Goal: Browse casually: Explore the website without a specific task or goal

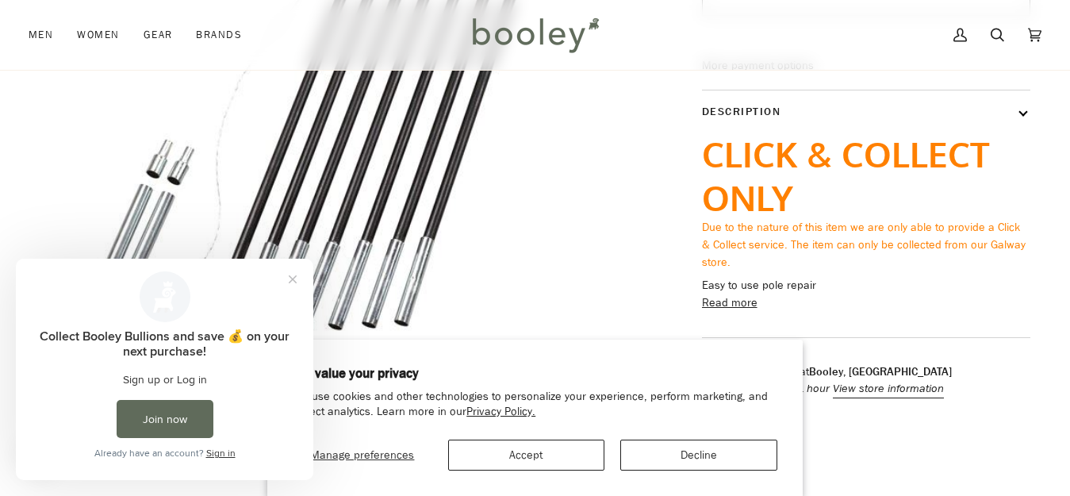
scroll to position [369, 0]
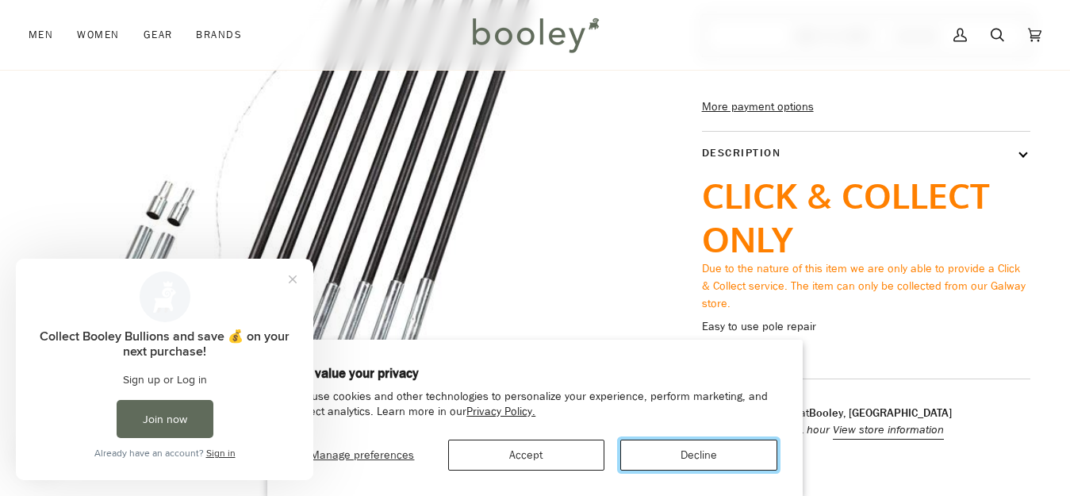
click at [712, 455] on button "Decline" at bounding box center [698, 455] width 157 height 31
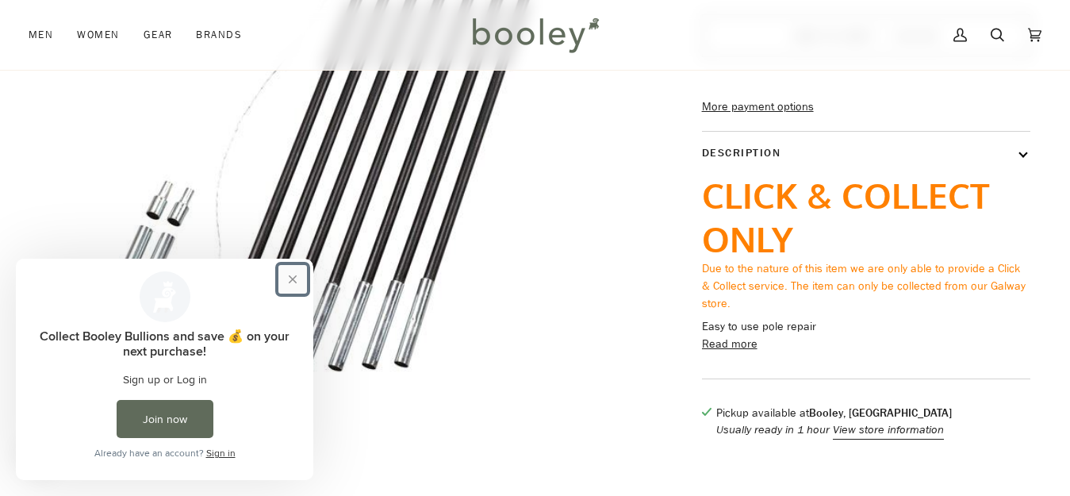
click at [291, 281] on button "Close prompt" at bounding box center [292, 279] width 29 height 29
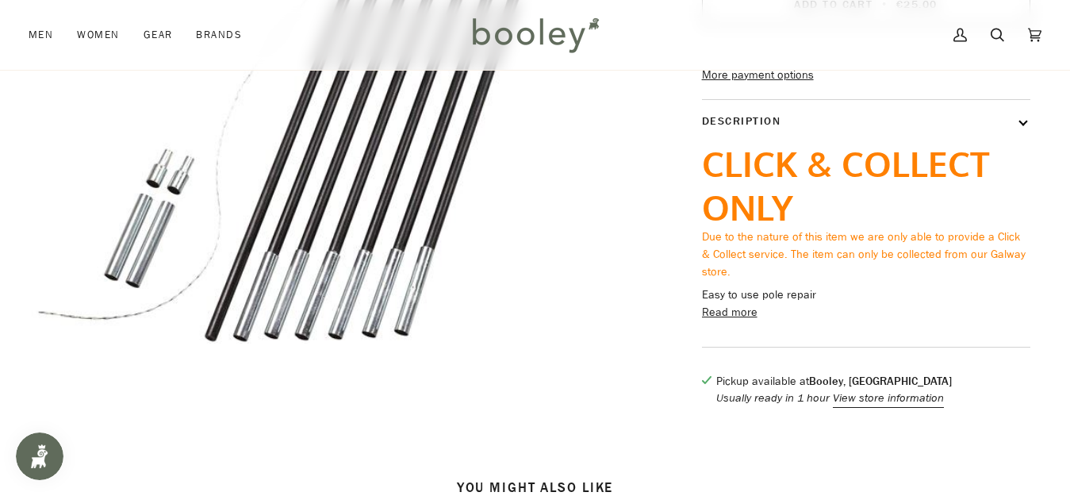
scroll to position [451, 0]
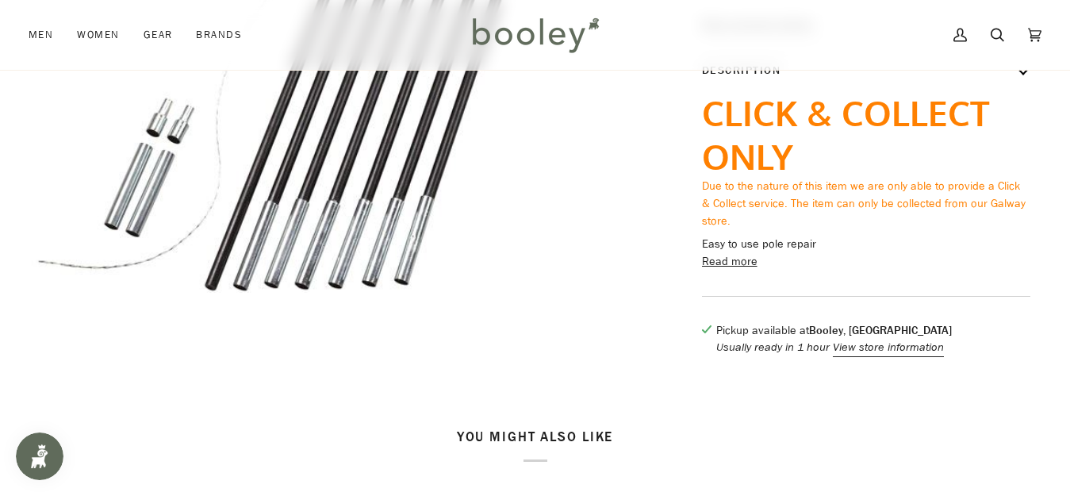
click at [726, 271] on button "Read more" at bounding box center [730, 261] width 56 height 17
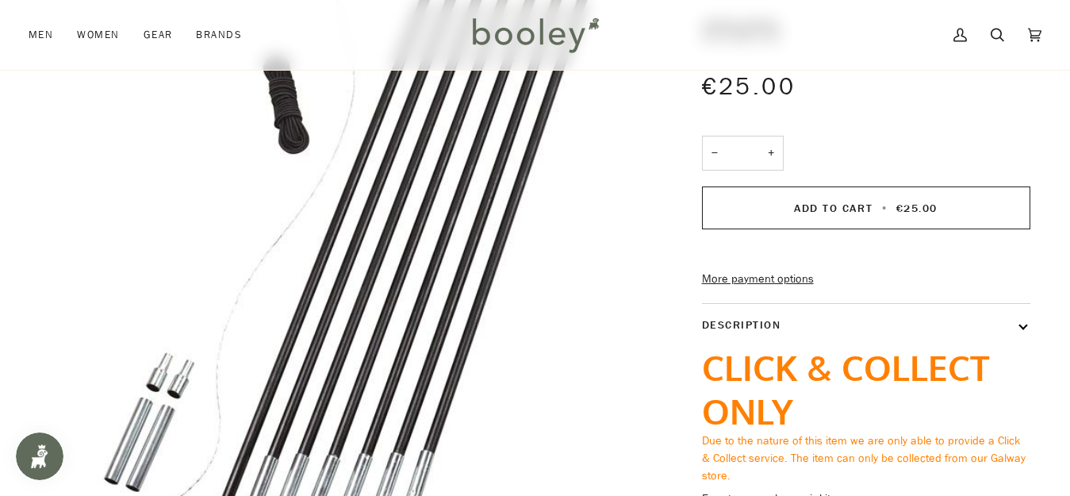
scroll to position [0, 0]
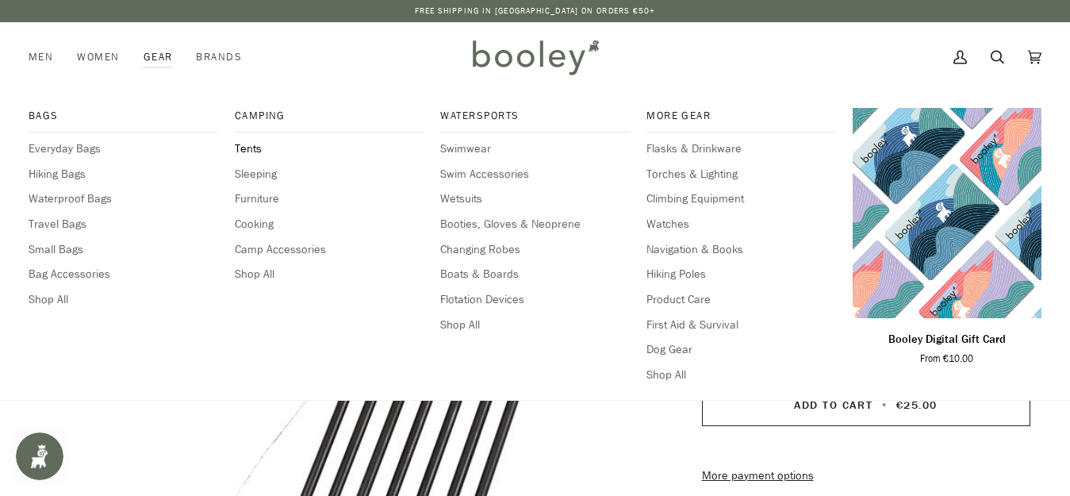
click at [252, 155] on span "Tents" at bounding box center [329, 148] width 189 height 17
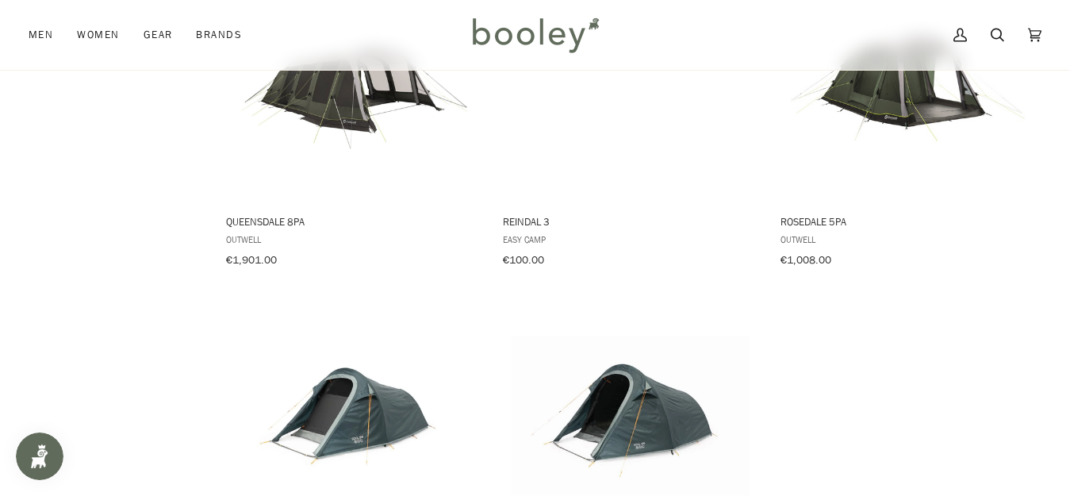
scroll to position [2314, 0]
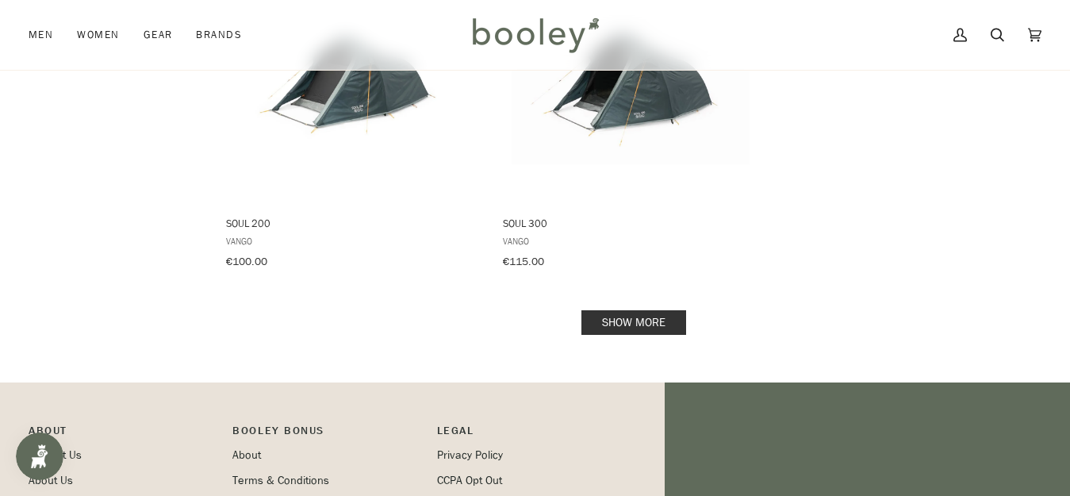
click at [654, 310] on link "Show more" at bounding box center [634, 322] width 105 height 25
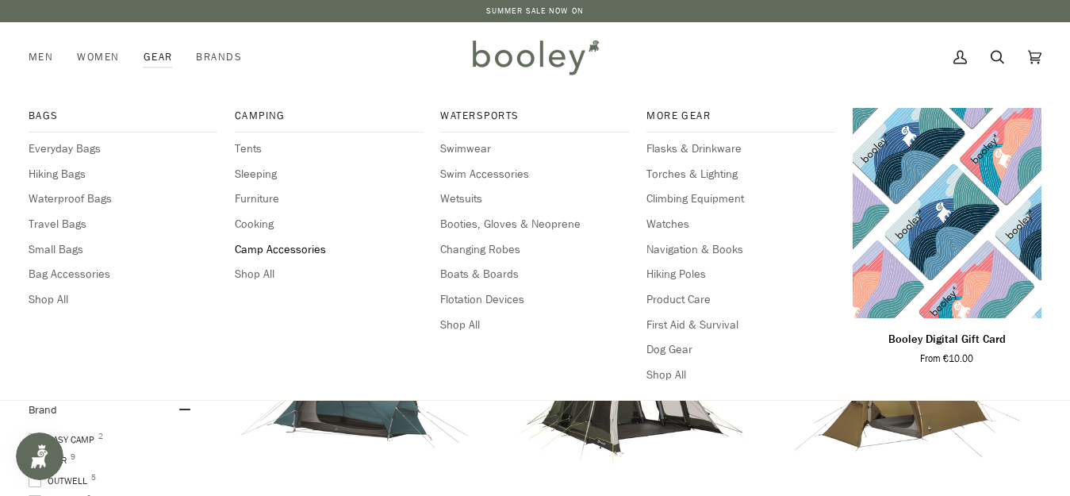
click at [263, 250] on span "Camp Accessories" at bounding box center [329, 249] width 189 height 17
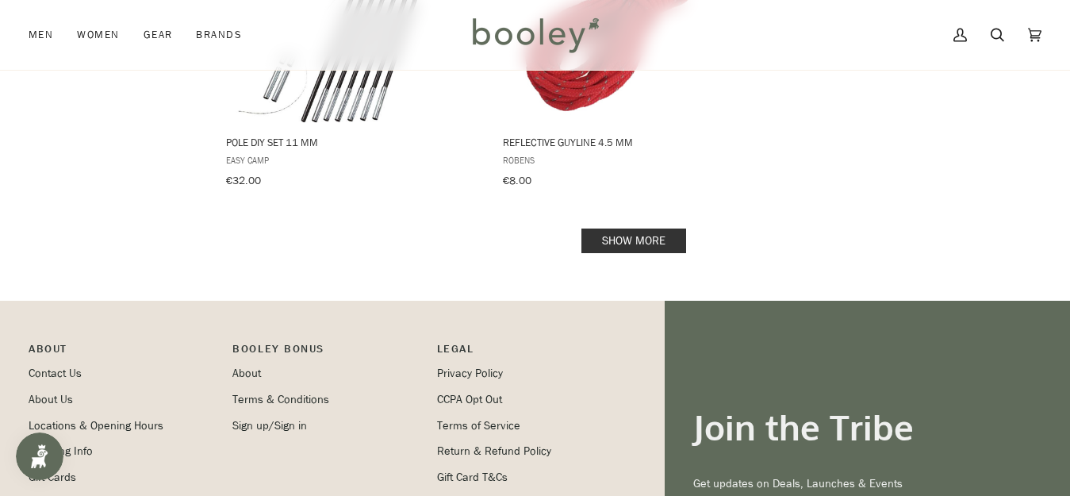
scroll to position [2423, 0]
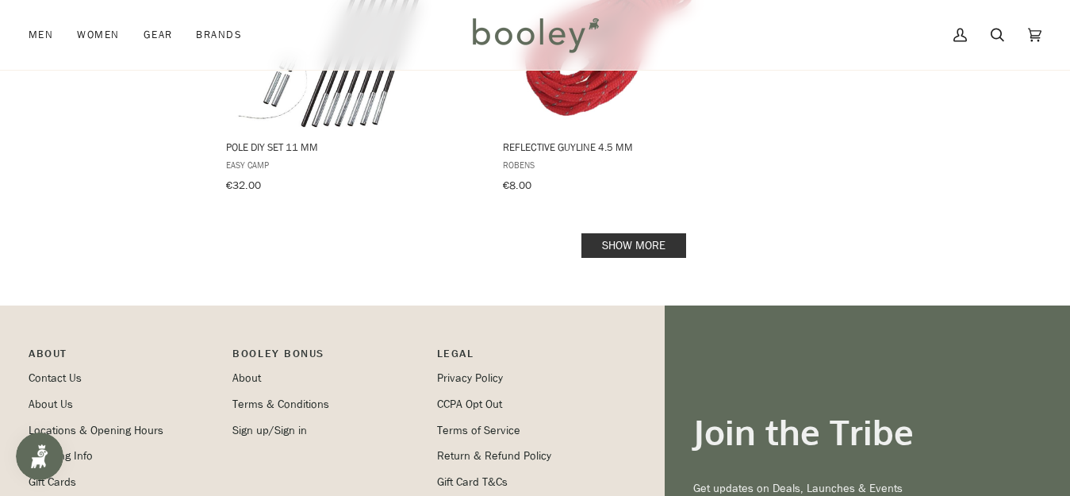
click at [655, 233] on link "Show more" at bounding box center [634, 245] width 105 height 25
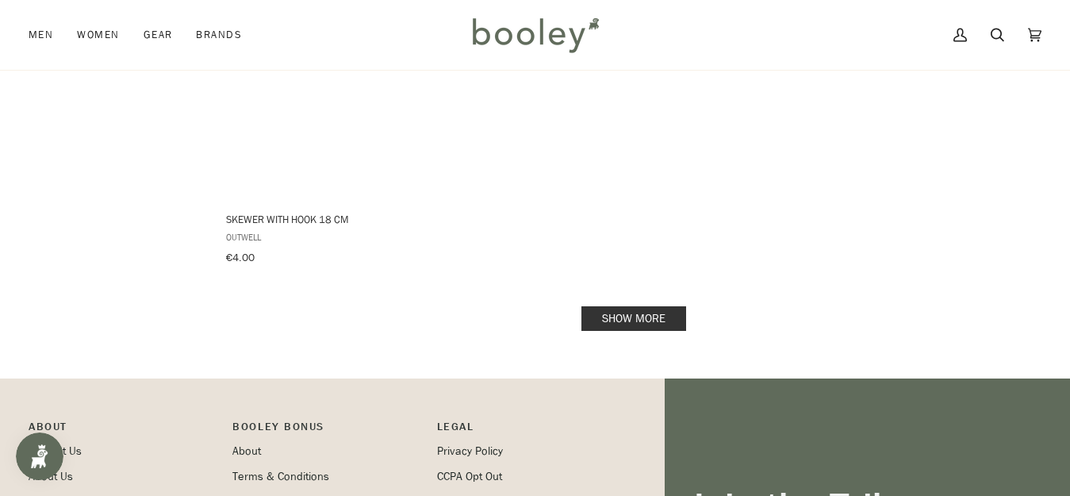
scroll to position [4717, 0]
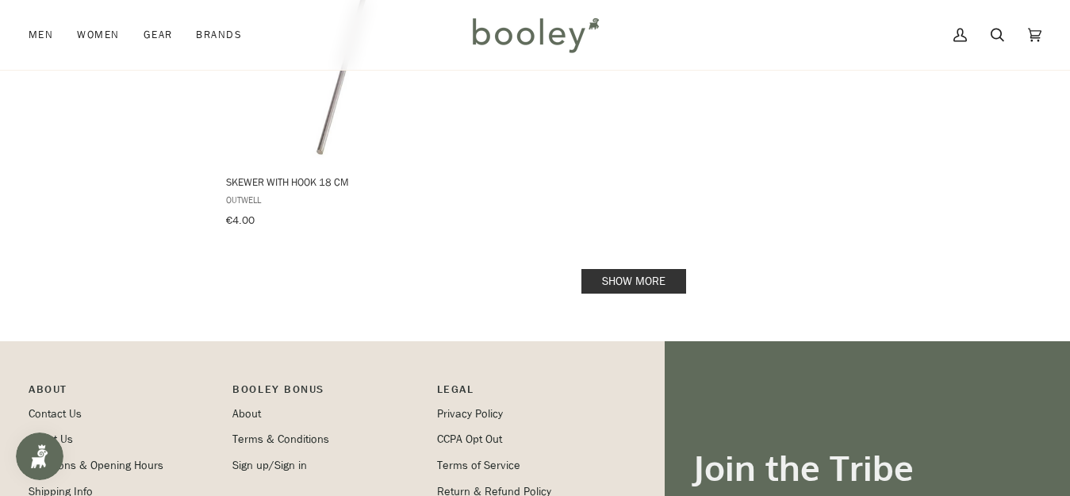
click at [666, 269] on link "Show more" at bounding box center [634, 281] width 105 height 25
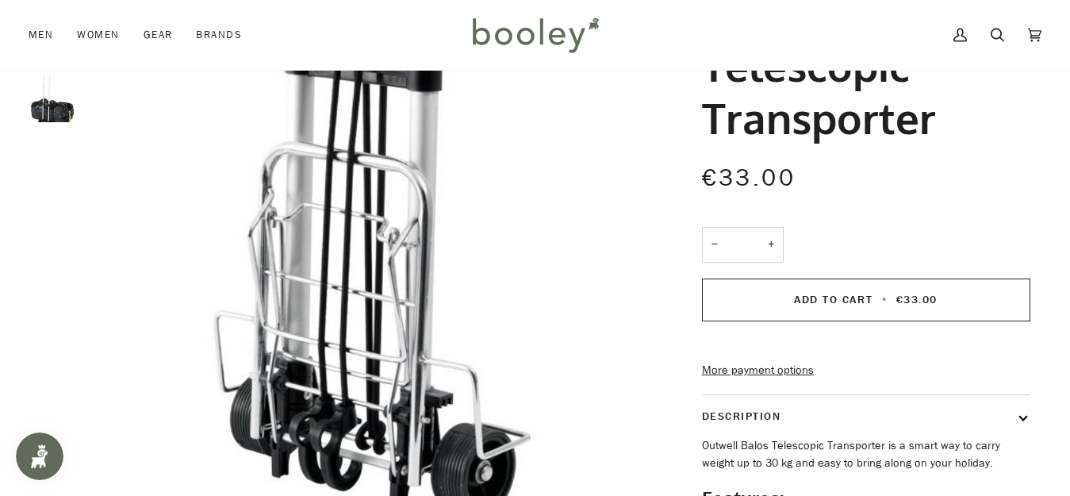
scroll to position [30, 0]
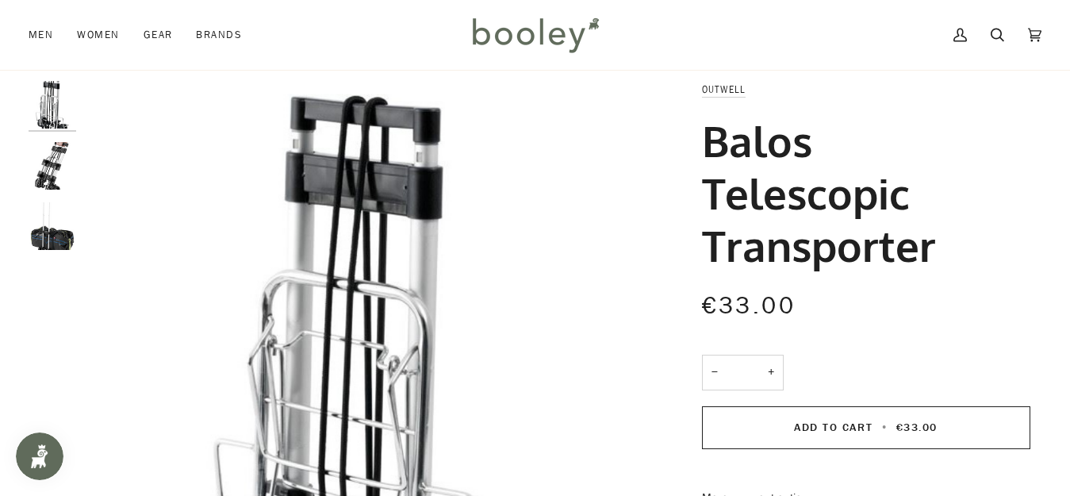
click at [41, 170] on img "Outwell Balos Telescopic Transporter - Booley Galway" at bounding box center [53, 166] width 48 height 48
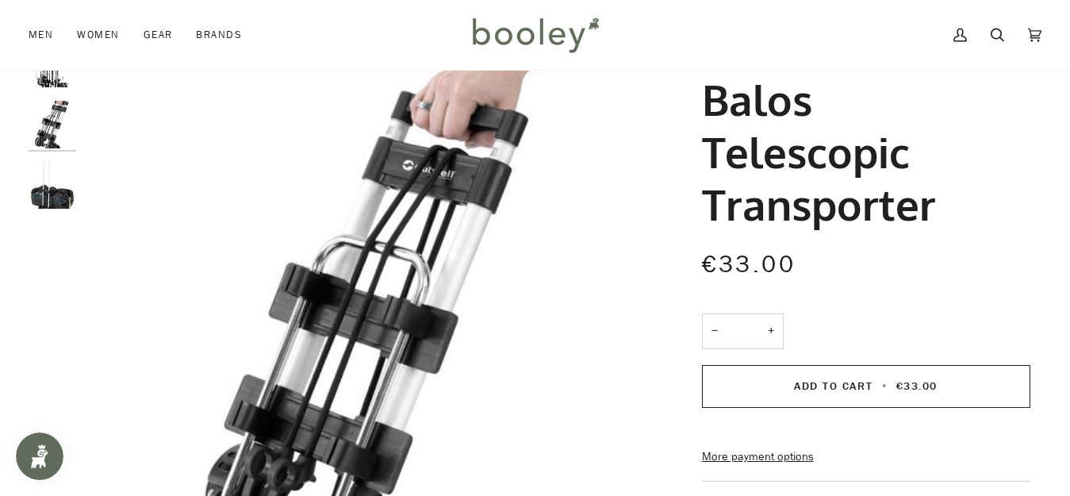
scroll to position [83, 0]
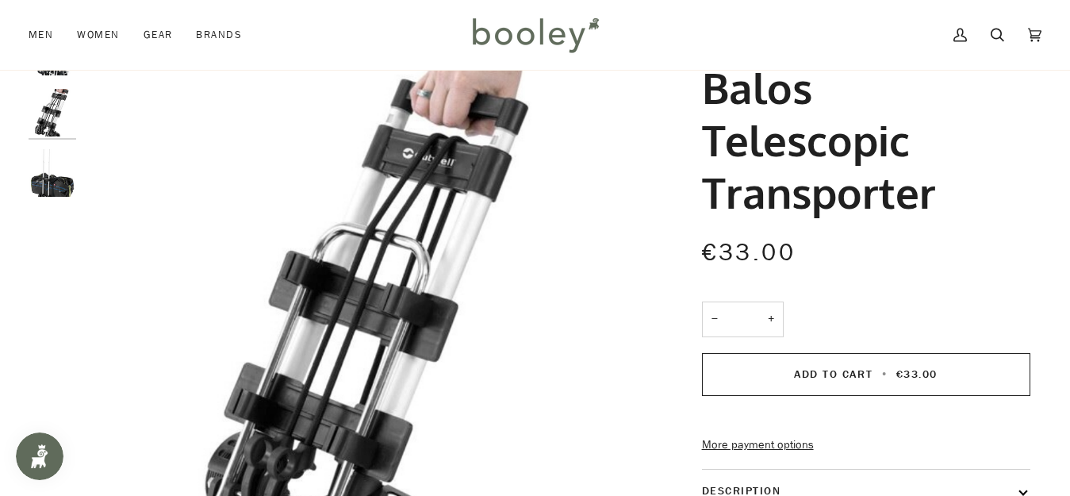
click at [66, 185] on img "Outwell Balos Telescopic Transporter - Booley Galway" at bounding box center [53, 173] width 48 height 48
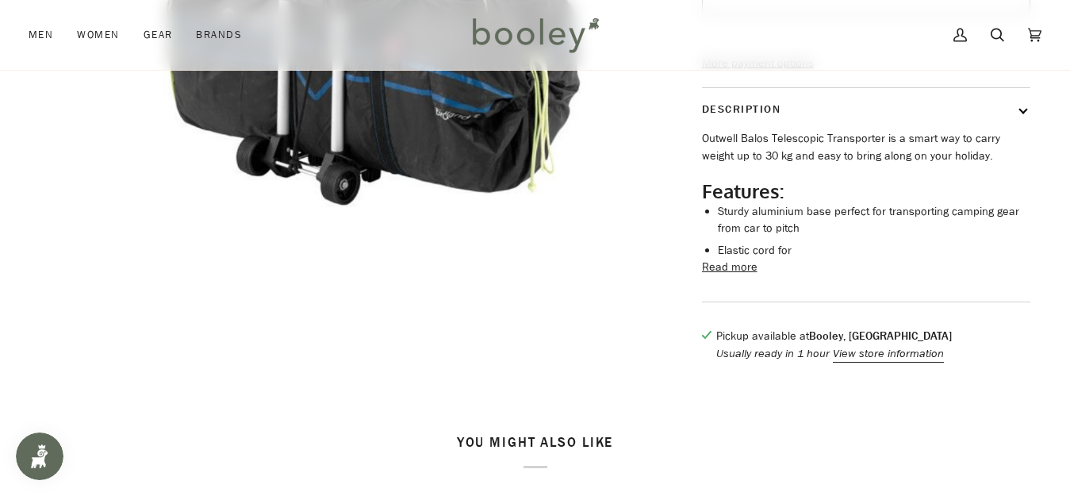
scroll to position [507, 0]
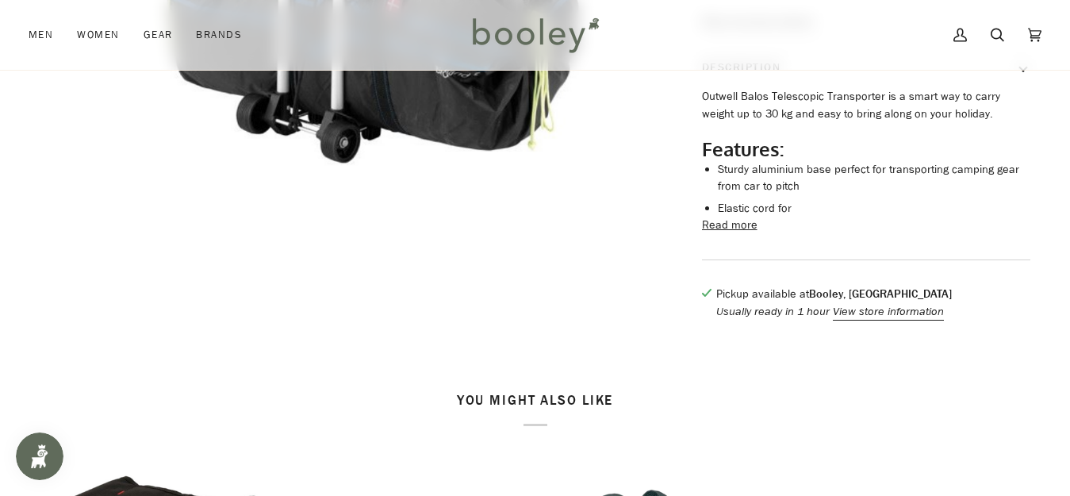
click at [746, 234] on button "Read more" at bounding box center [730, 225] width 56 height 17
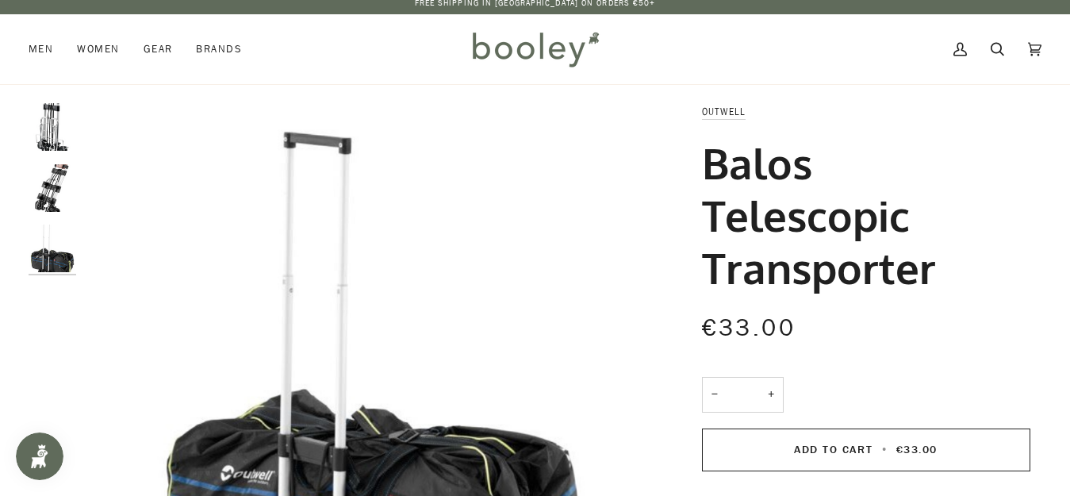
scroll to position [0, 0]
